Goal: Transaction & Acquisition: Purchase product/service

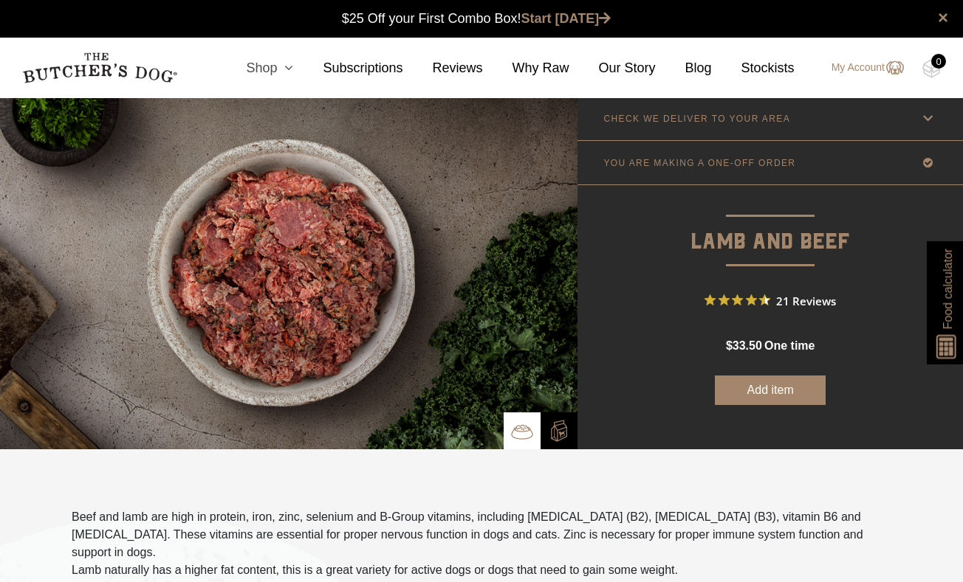
click at [266, 66] on link "Shop" at bounding box center [254, 68] width 77 height 20
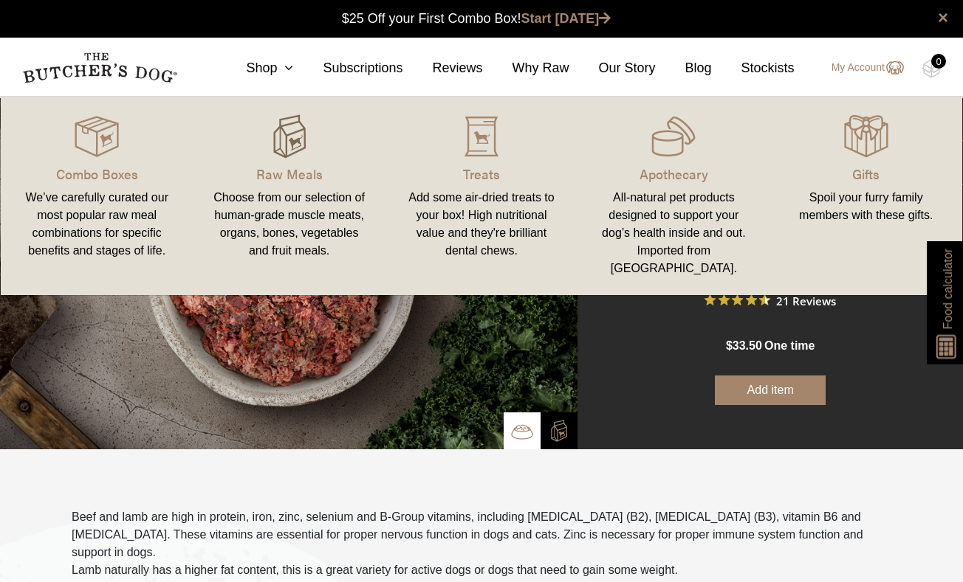
click at [281, 147] on img at bounding box center [289, 136] width 44 height 44
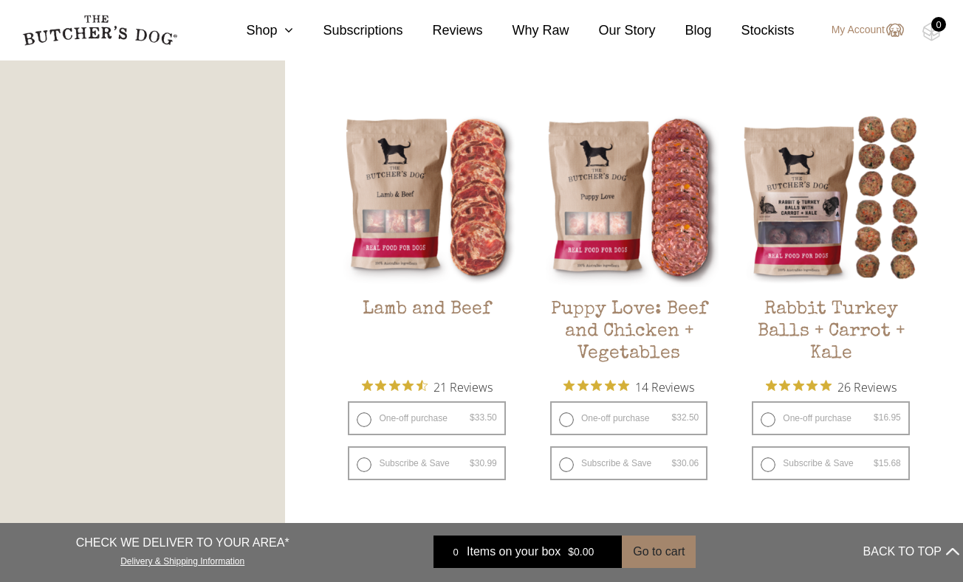
scroll to position [1204, 0]
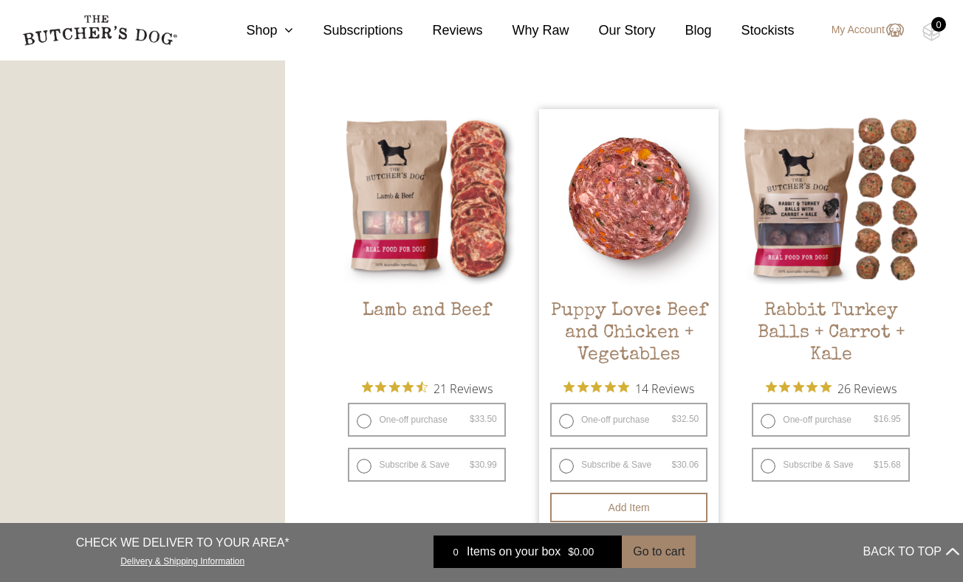
click at [608, 225] on img at bounding box center [628, 198] width 179 height 179
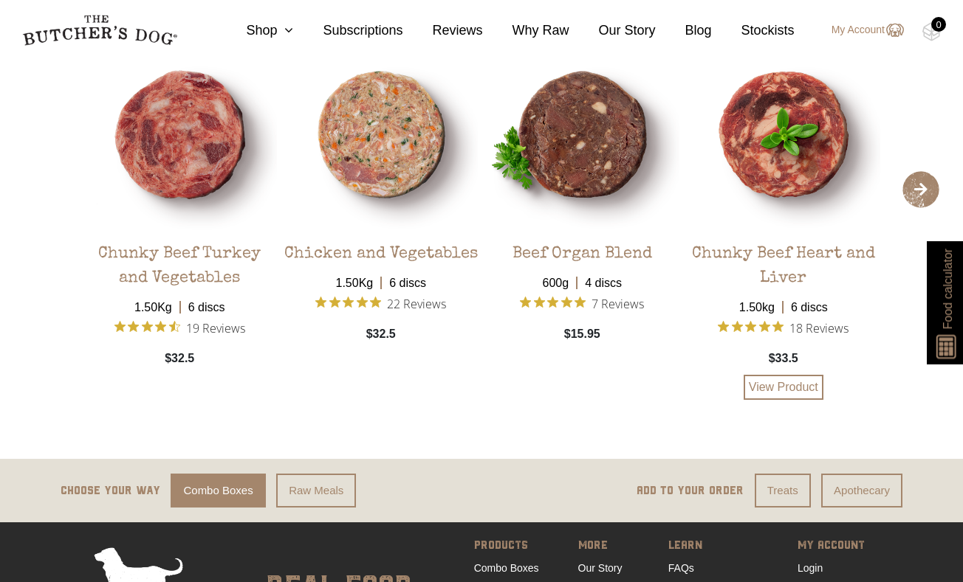
scroll to position [2661, 0]
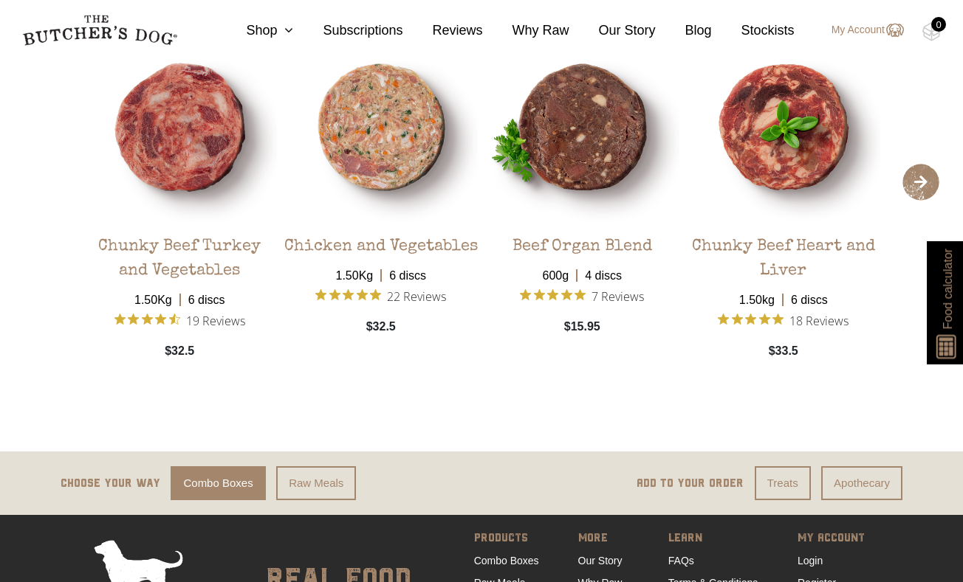
click at [924, 199] on span "›" at bounding box center [920, 182] width 37 height 37
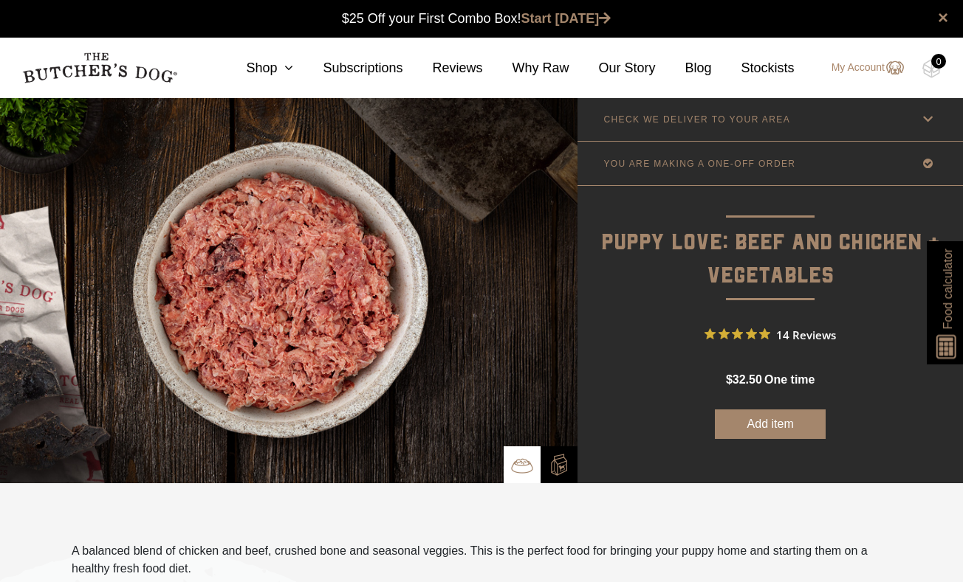
scroll to position [0, 0]
click at [930, 125] on icon at bounding box center [927, 119] width 18 height 18
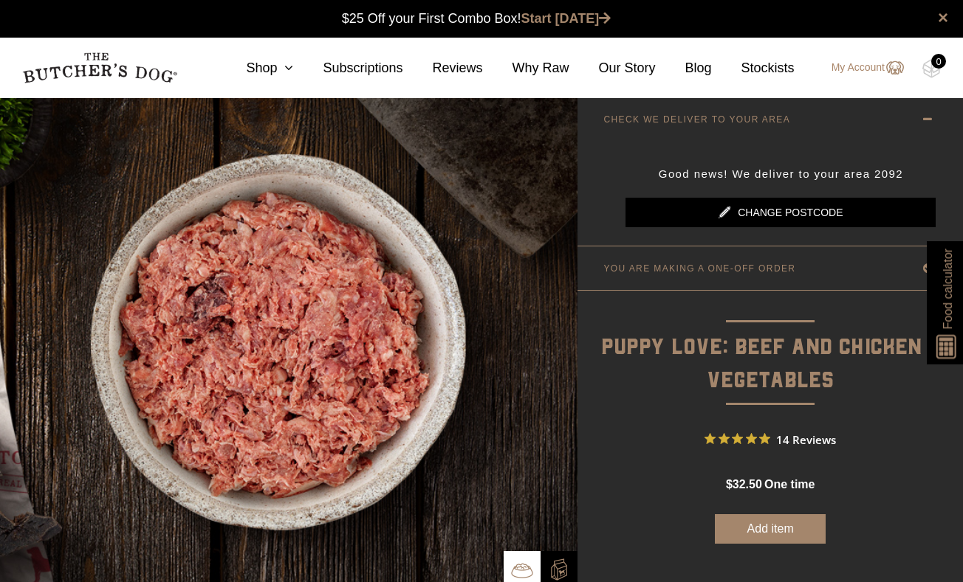
click at [930, 125] on icon at bounding box center [927, 119] width 18 height 18
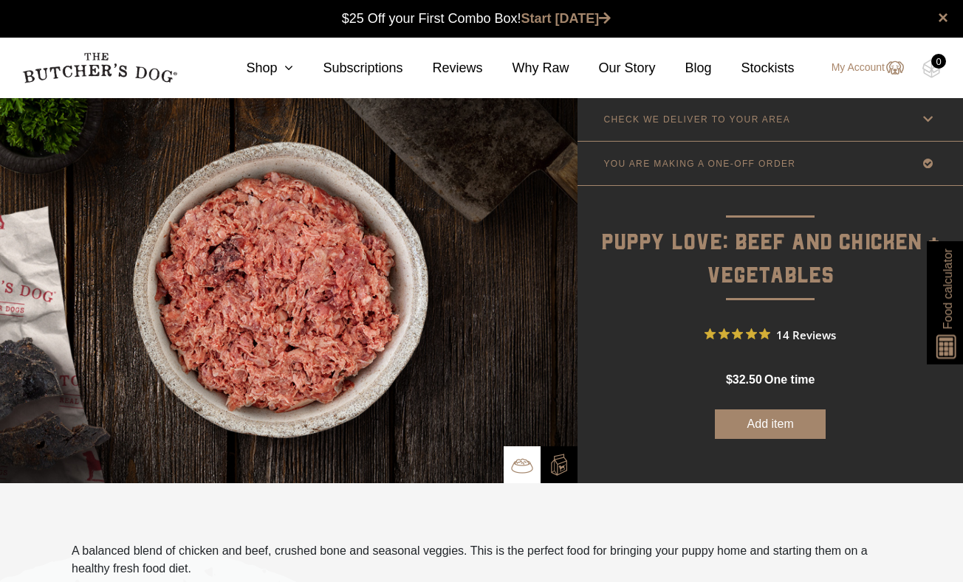
click at [926, 165] on icon at bounding box center [927, 163] width 18 height 18
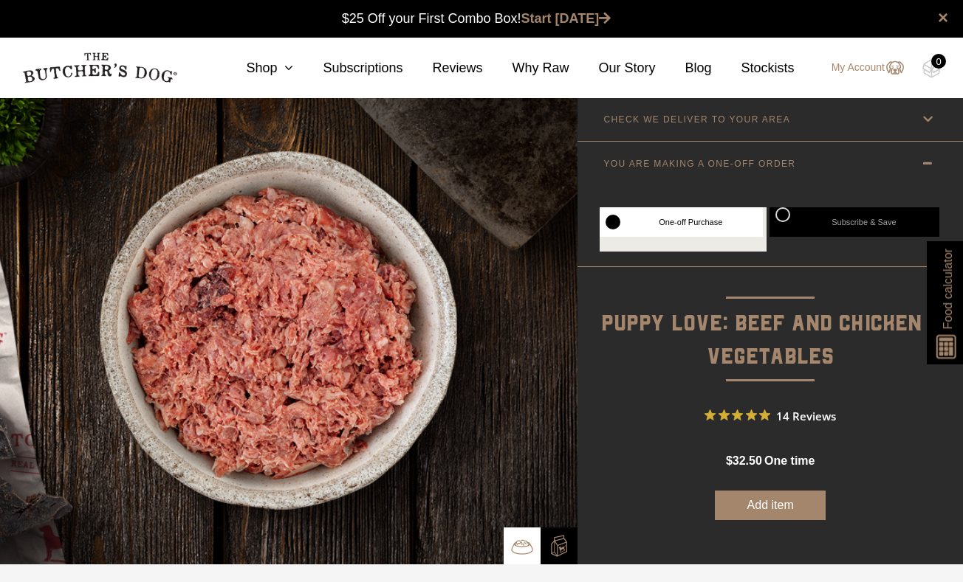
click at [926, 165] on icon at bounding box center [927, 163] width 18 height 18
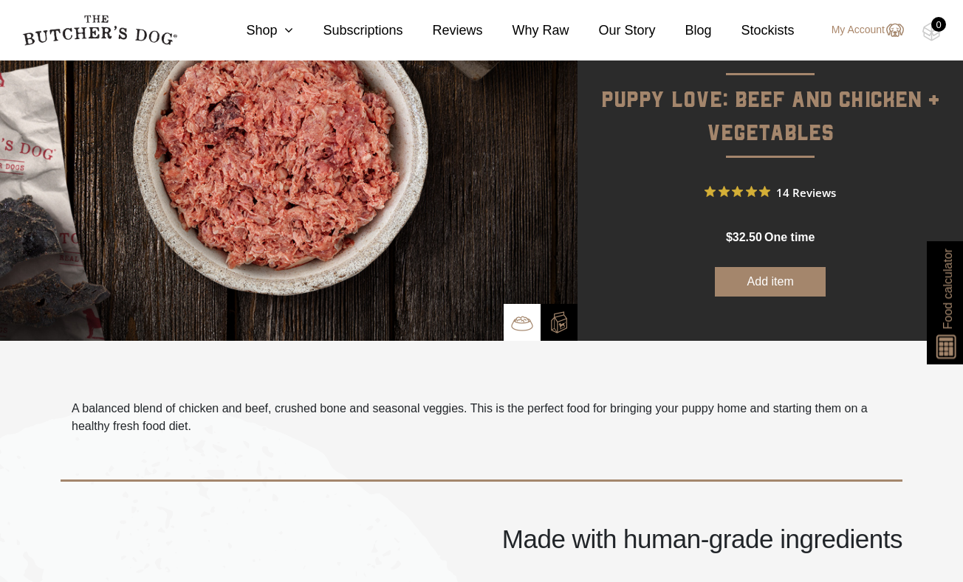
scroll to position [147, 0]
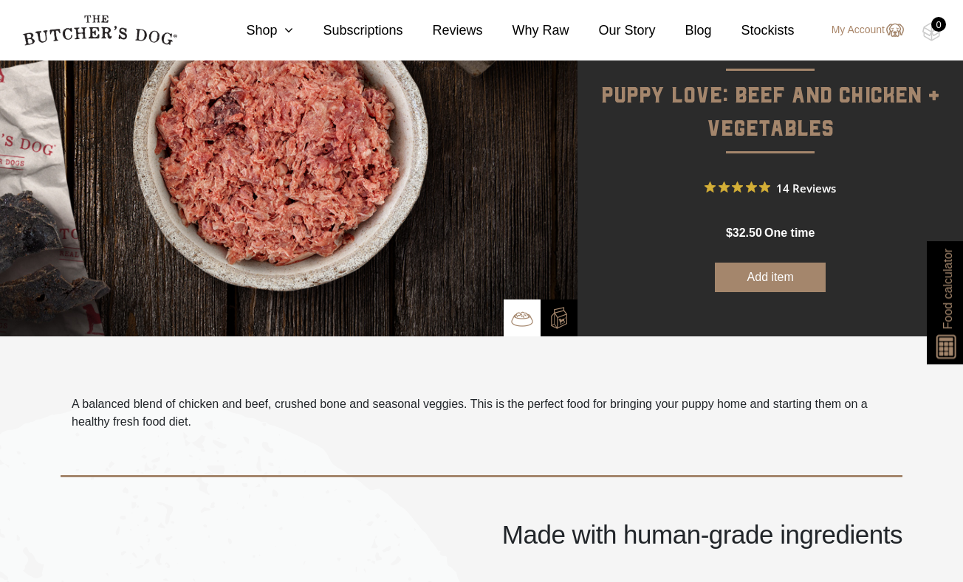
click at [794, 275] on button "Add item" at bounding box center [770, 278] width 111 height 30
click at [932, 31] on img at bounding box center [931, 31] width 18 height 19
click at [929, 34] on img at bounding box center [931, 31] width 18 height 19
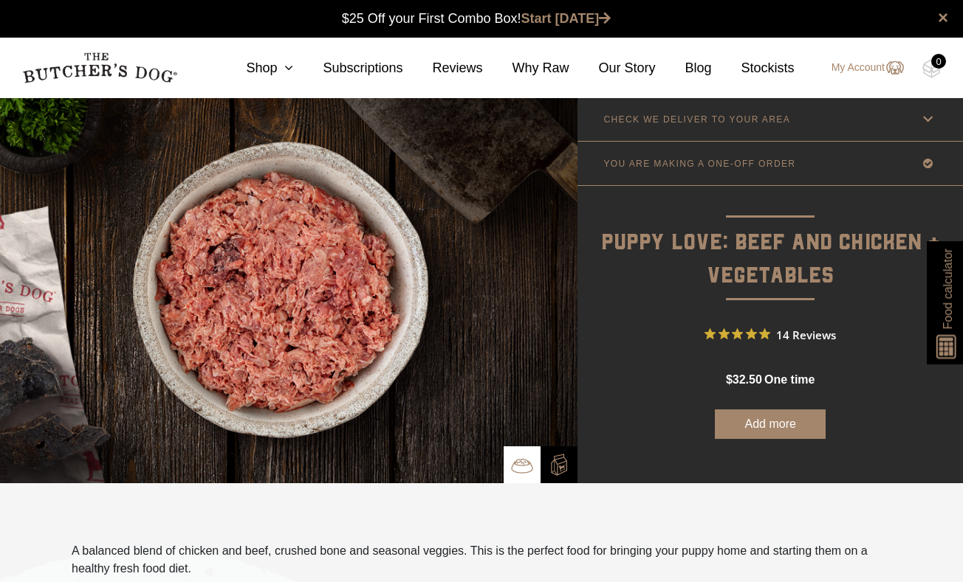
scroll to position [0, 0]
click at [933, 73] on img at bounding box center [931, 68] width 18 height 19
click at [750, 444] on div "CHECK WE DELIVER TO YOUR AREA Good news! We deliver to your area 2092 Change po…" at bounding box center [769, 290] width 385 height 386
click at [755, 423] on button "Add more" at bounding box center [770, 425] width 111 height 30
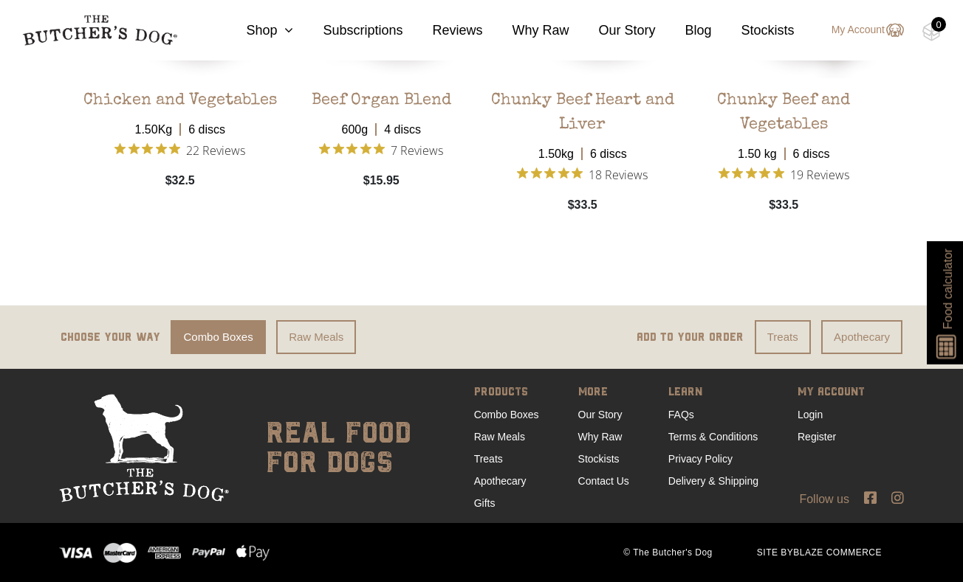
scroll to position [2823, 0]
click at [336, 338] on link "Raw Meals" at bounding box center [316, 337] width 80 height 35
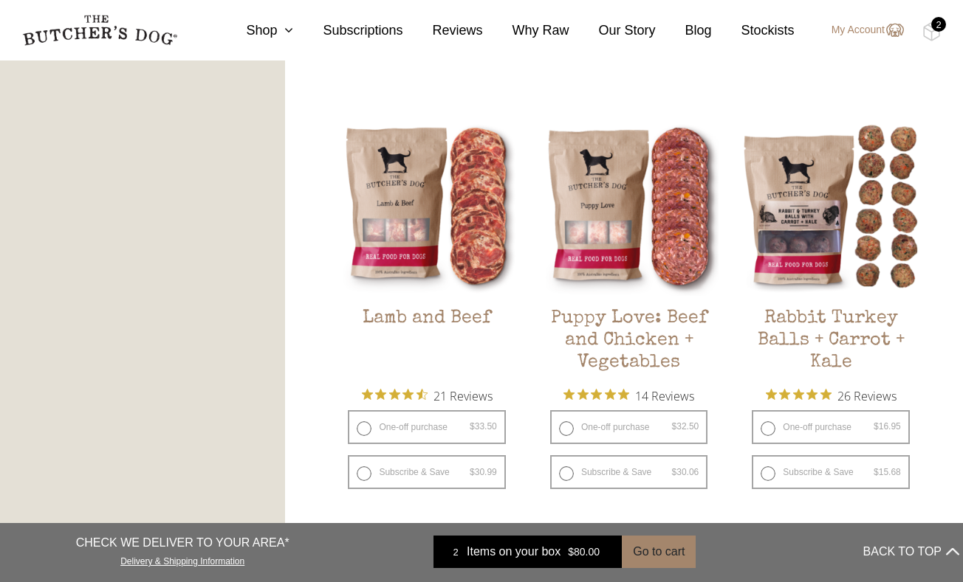
scroll to position [1197, 0]
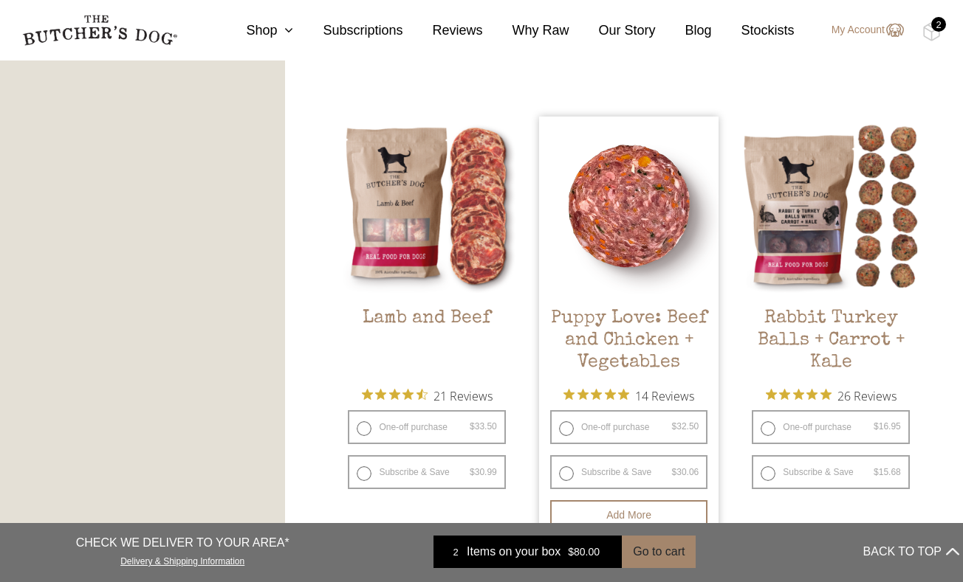
click at [619, 292] on img at bounding box center [628, 206] width 179 height 179
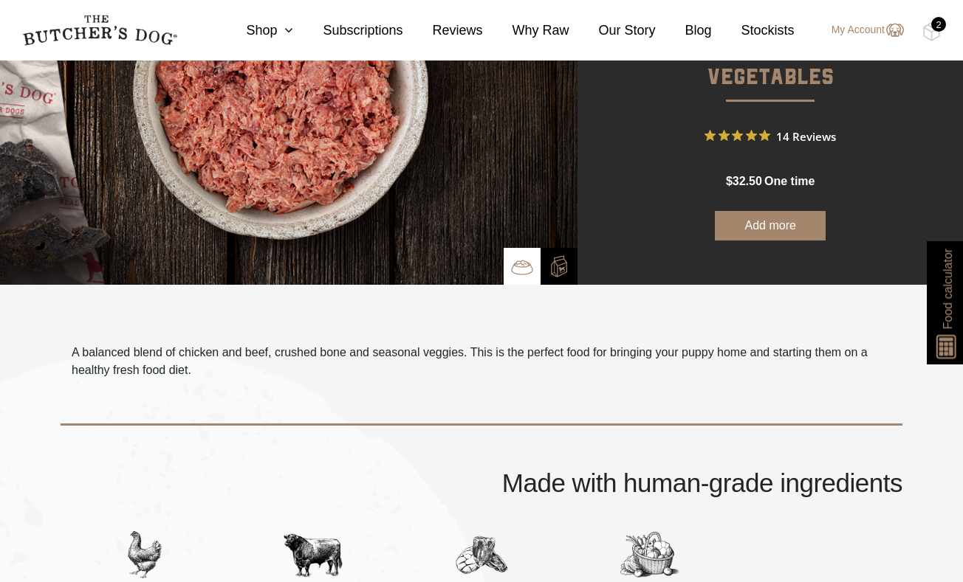
scroll to position [129, 0]
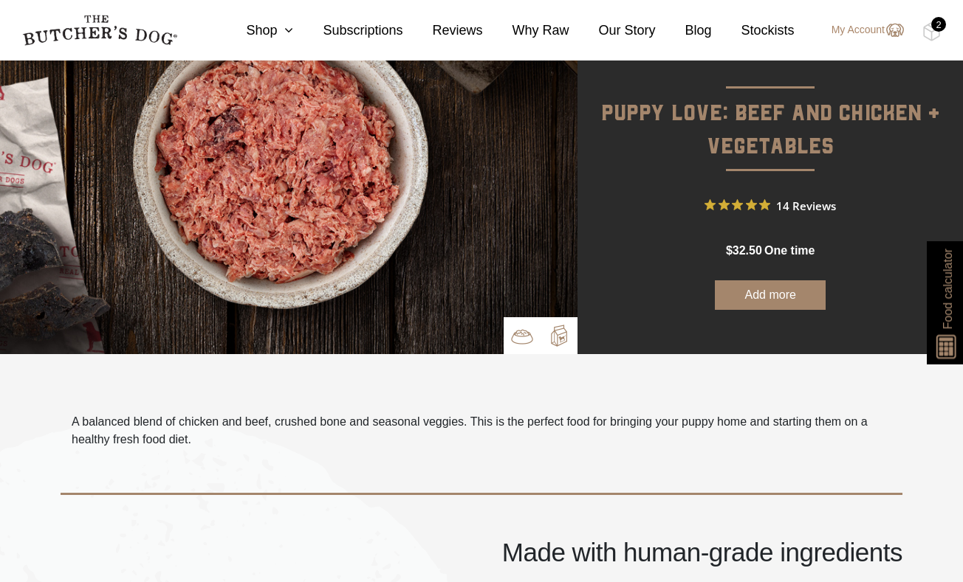
click at [556, 324] on p at bounding box center [558, 335] width 37 height 37
click at [559, 348] on p at bounding box center [558, 335] width 37 height 37
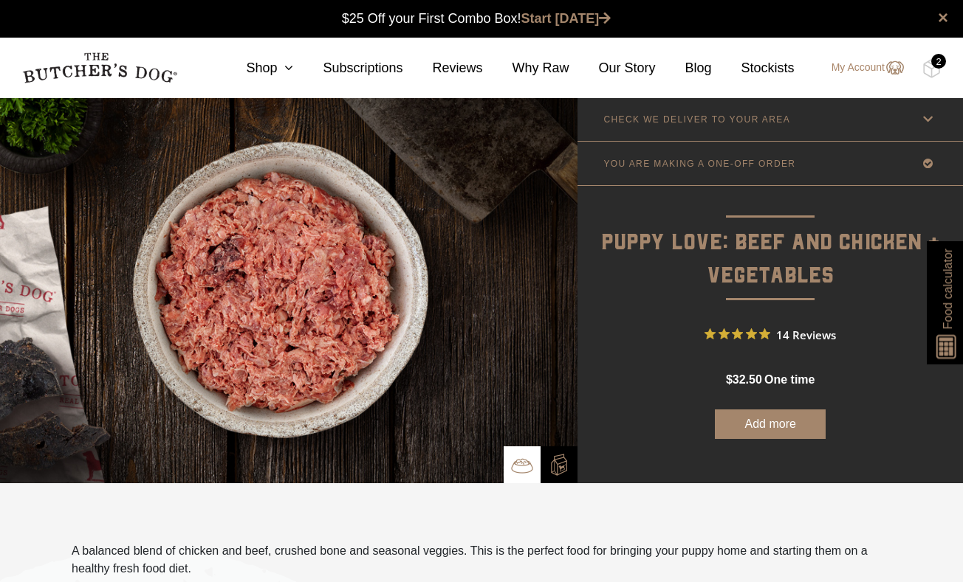
scroll to position [0, 0]
click at [920, 77] on nav "0 Shop Combo Boxes Treats" at bounding box center [481, 68] width 963 height 61
click at [925, 75] on img at bounding box center [931, 68] width 18 height 19
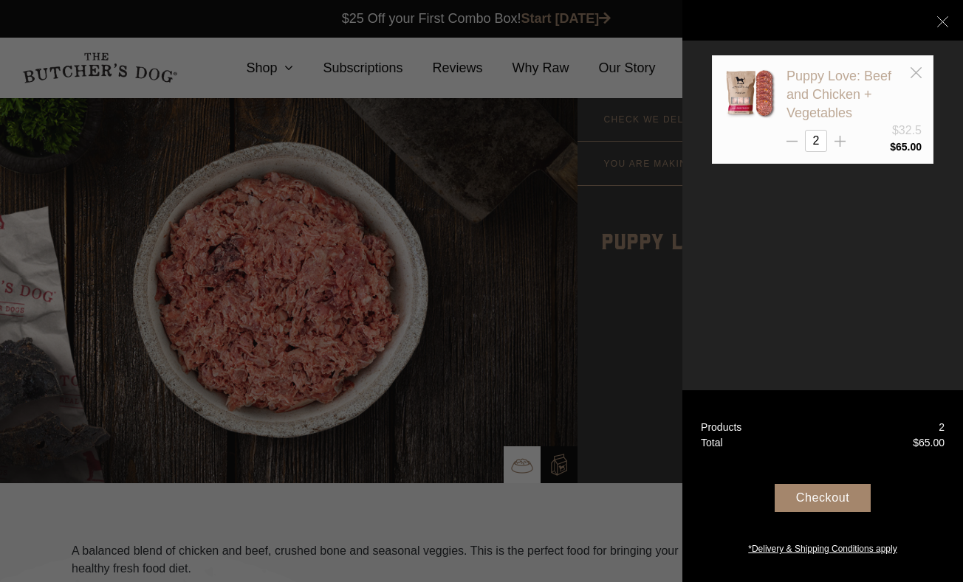
click at [855, 90] on link "Puppy Love: Beef and Chicken + Vegetables" at bounding box center [838, 95] width 105 height 52
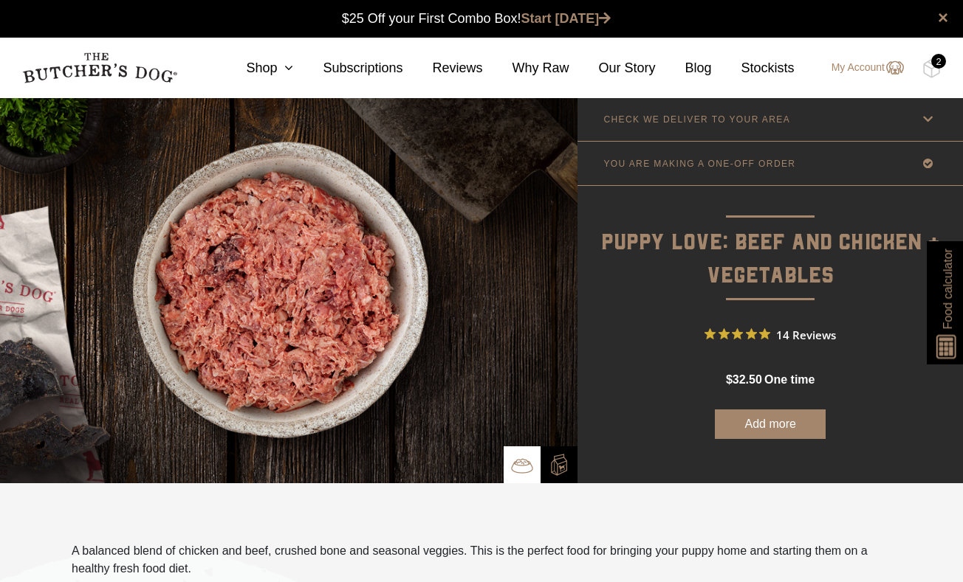
scroll to position [1, 0]
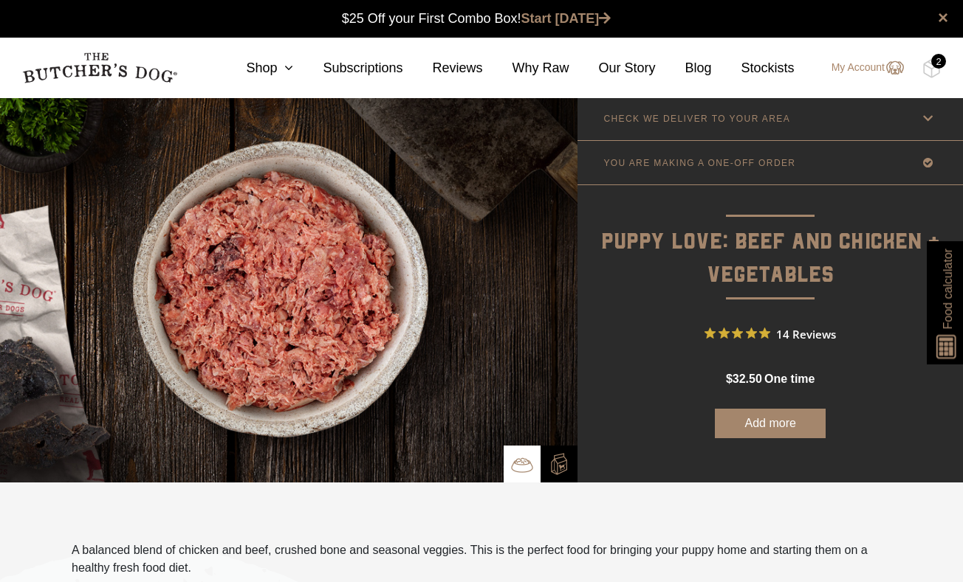
click at [563, 458] on img at bounding box center [559, 464] width 22 height 22
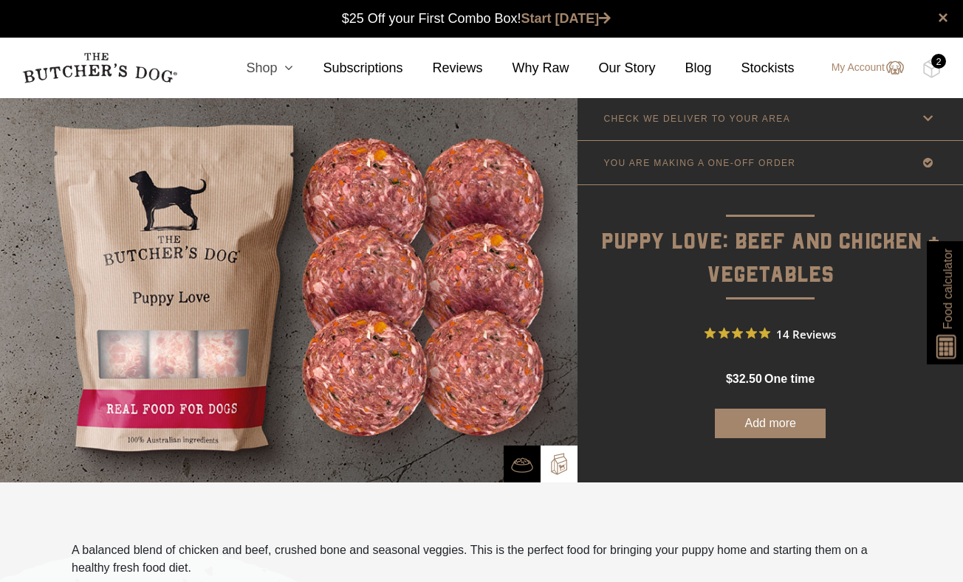
click at [289, 70] on icon at bounding box center [285, 67] width 16 height 13
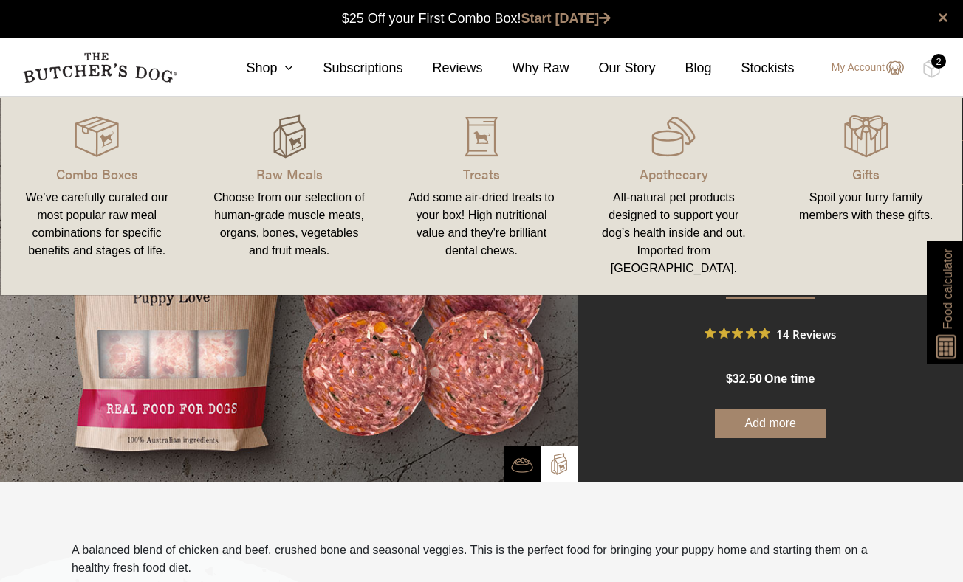
click at [300, 150] on img at bounding box center [289, 136] width 44 height 44
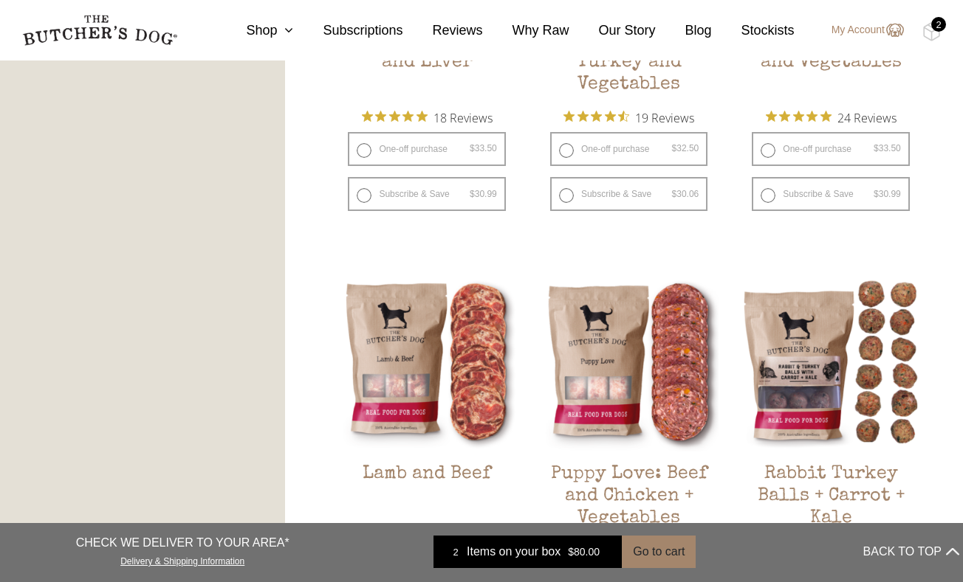
scroll to position [639, 0]
